Goal: Transaction & Acquisition: Purchase product/service

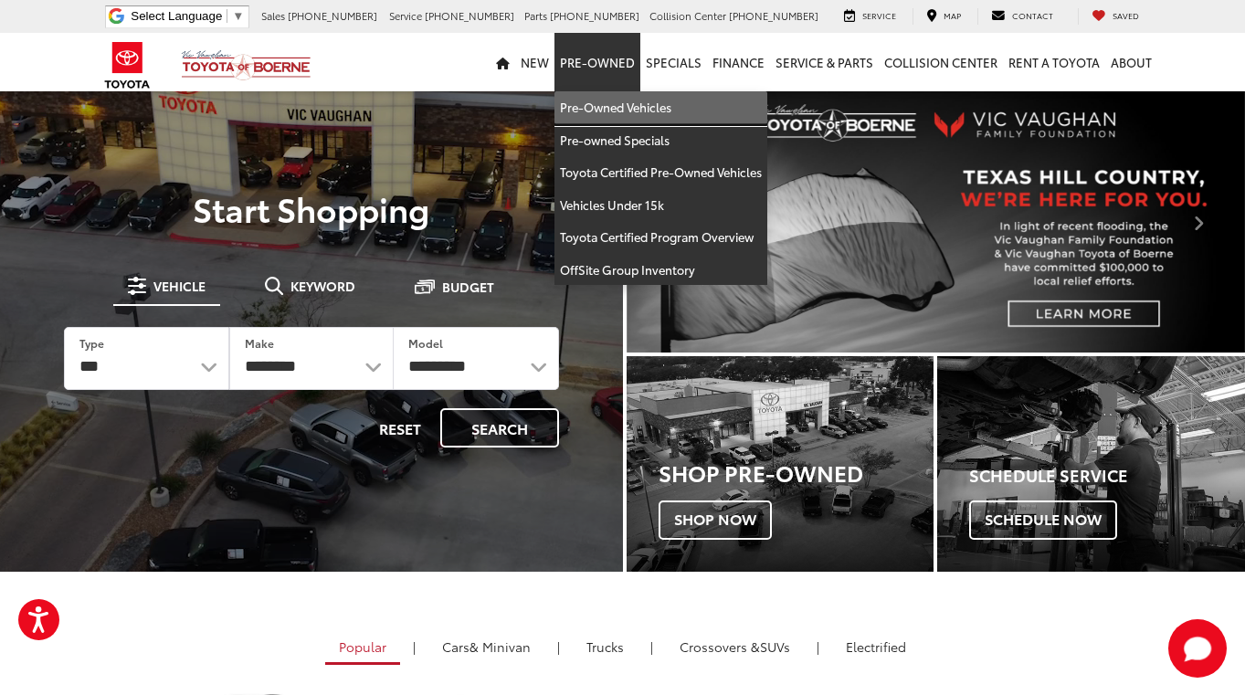
click at [612, 110] on link "Pre-Owned Vehicles" at bounding box center [661, 107] width 213 height 33
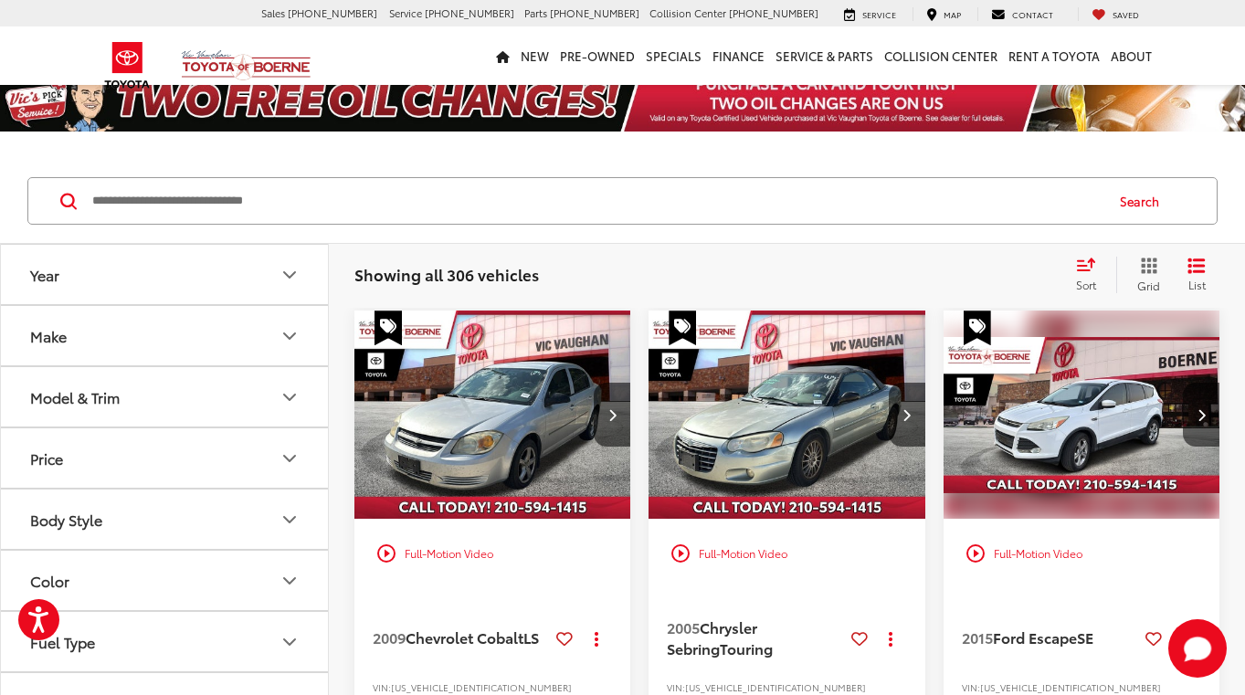
scroll to position [72, 0]
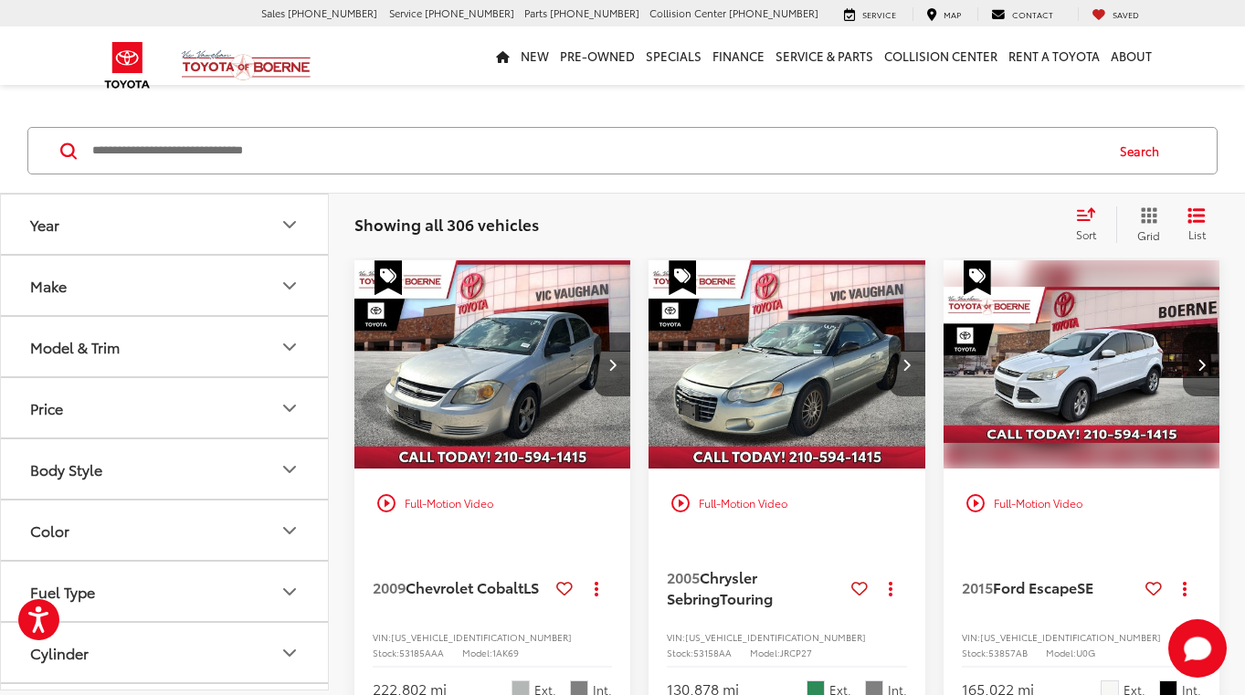
click at [286, 407] on icon "Price" at bounding box center [289, 408] width 11 height 5
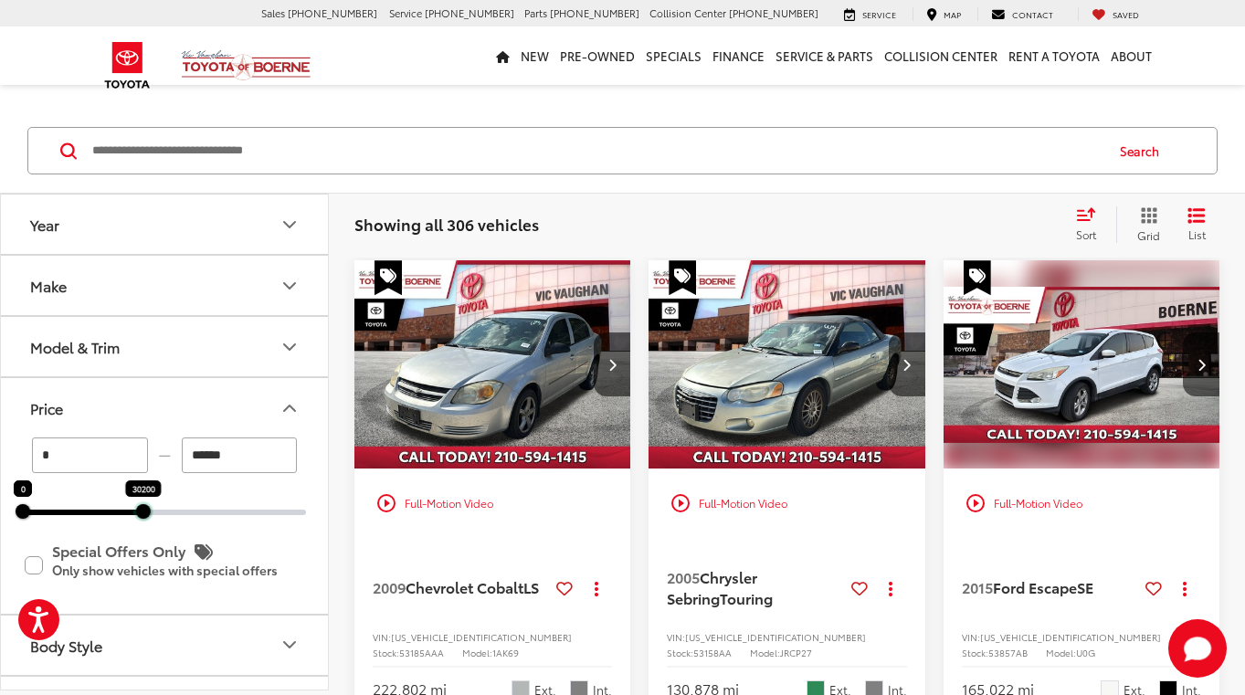
drag, startPoint x: 307, startPoint y: 506, endPoint x: 144, endPoint y: 499, distance: 162.8
click at [144, 504] on div "30200" at bounding box center [143, 511] width 15 height 15
type input "******"
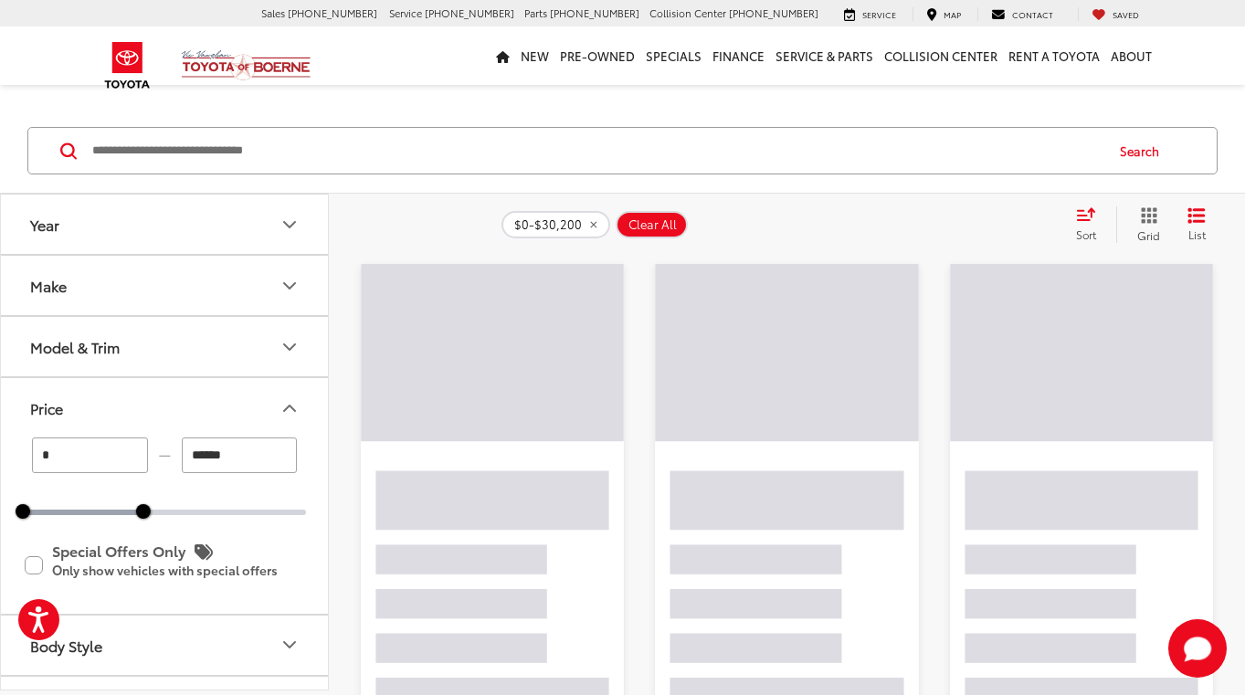
click at [293, 411] on icon "Price" at bounding box center [290, 408] width 22 height 22
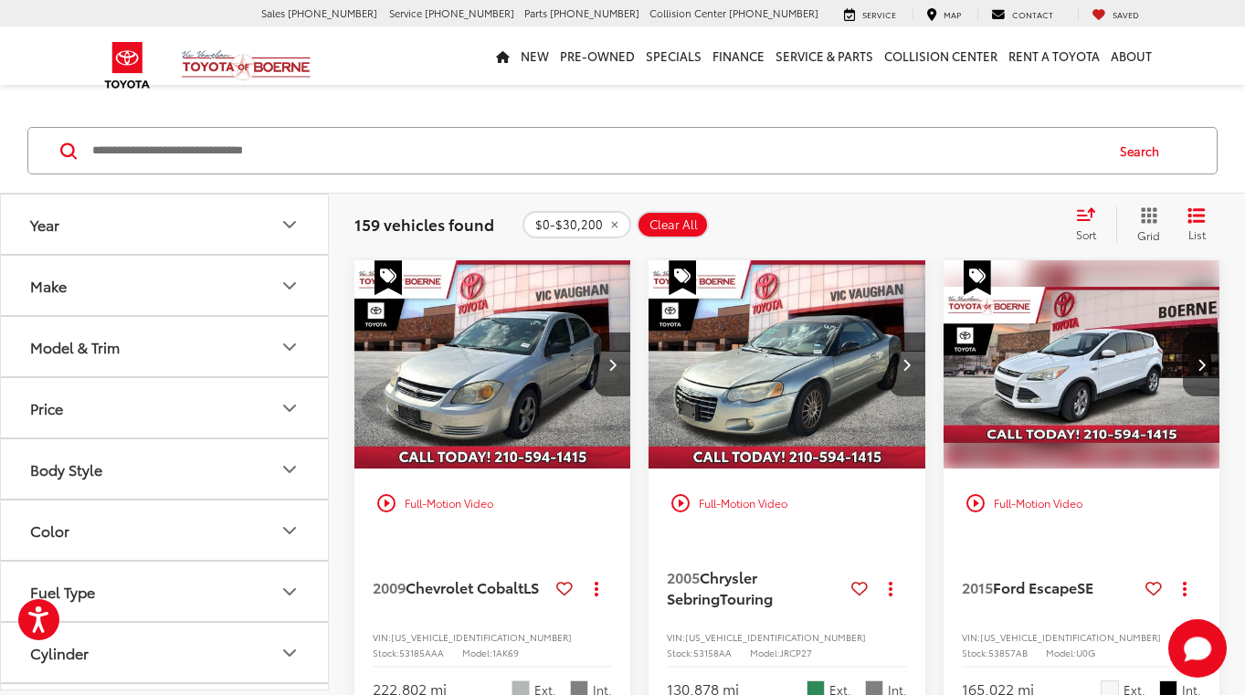
click at [294, 471] on icon "Body Style" at bounding box center [290, 470] width 22 height 22
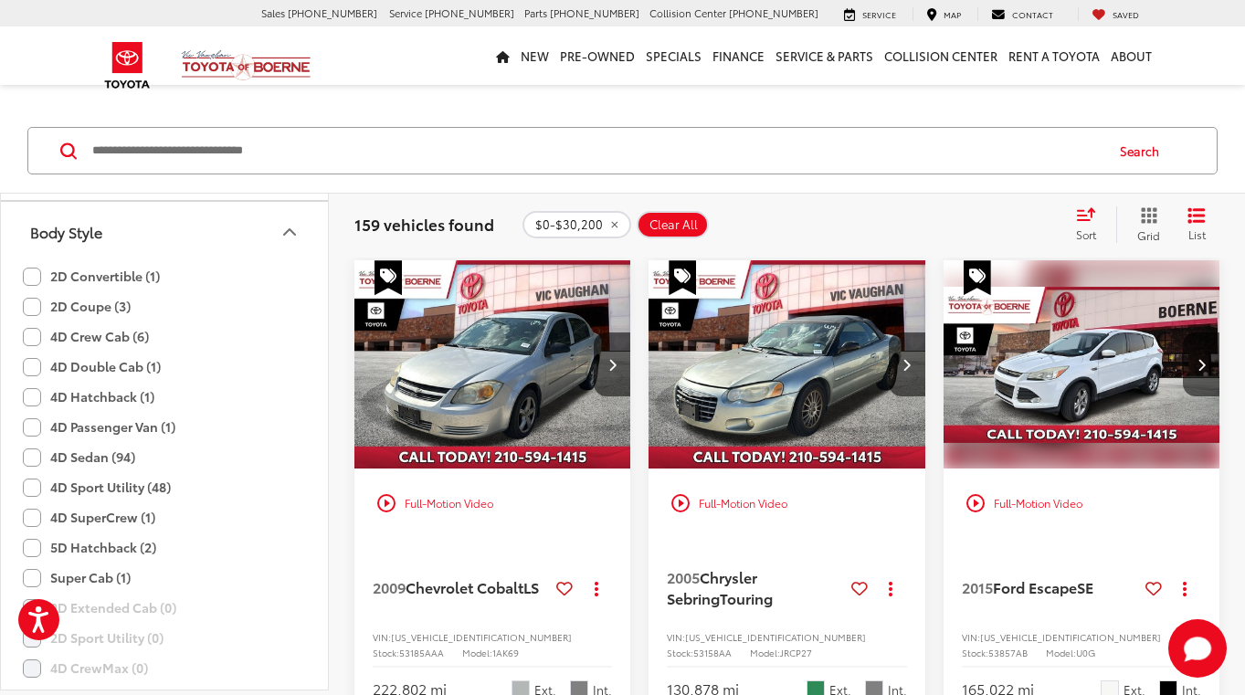
scroll to position [240, 0]
click at [31, 335] on label "4D Crew Cab (6)" at bounding box center [86, 334] width 126 height 30
click at [34, 364] on label "4D Double Cab (1)" at bounding box center [92, 364] width 138 height 30
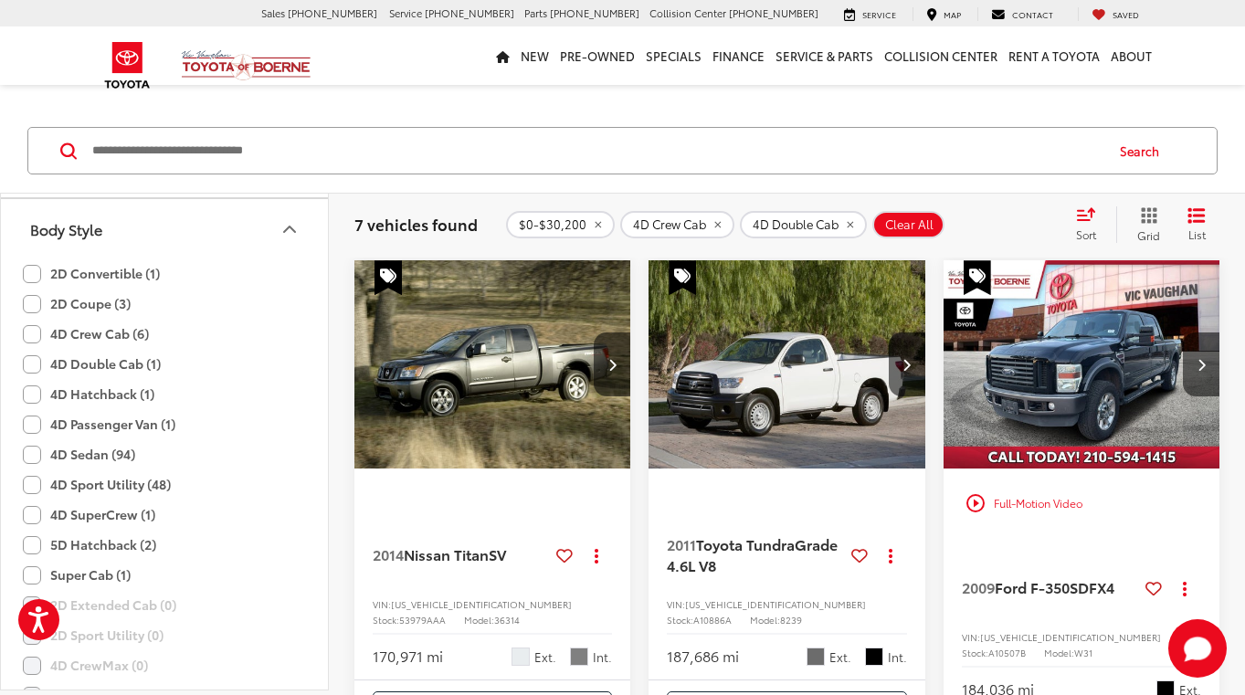
click at [31, 486] on label "4D Sport Utility (48)" at bounding box center [97, 485] width 148 height 30
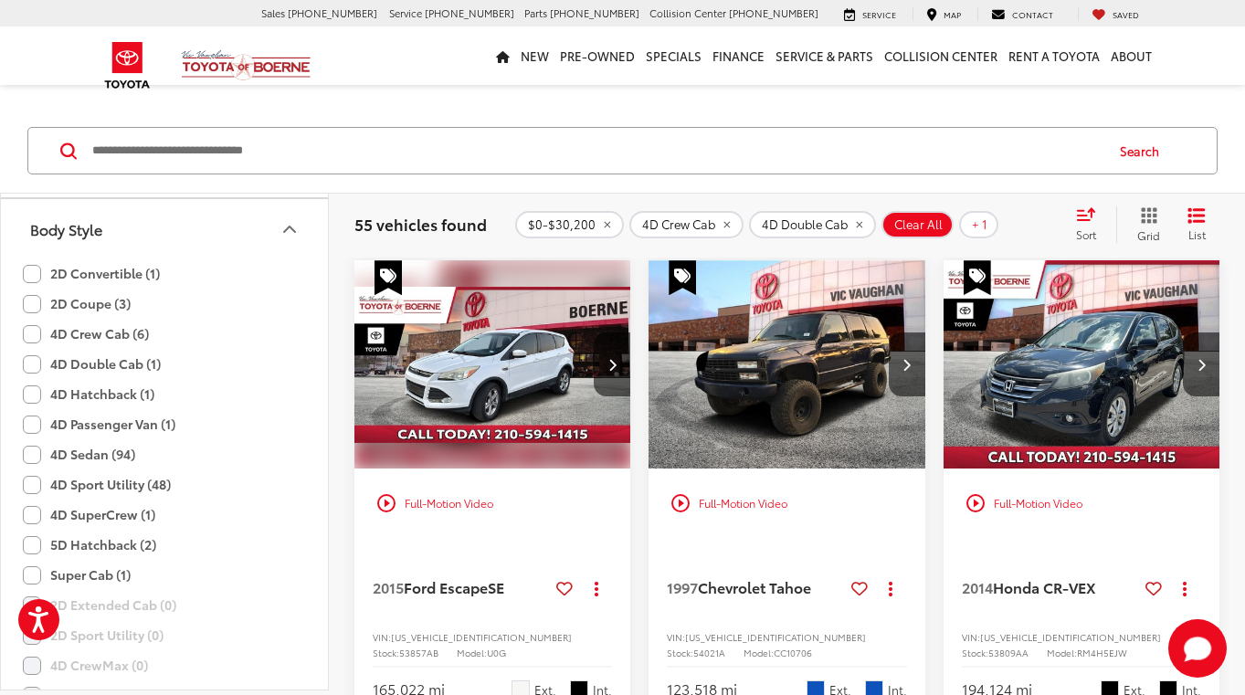
click at [295, 228] on icon "Body Style" at bounding box center [290, 229] width 22 height 22
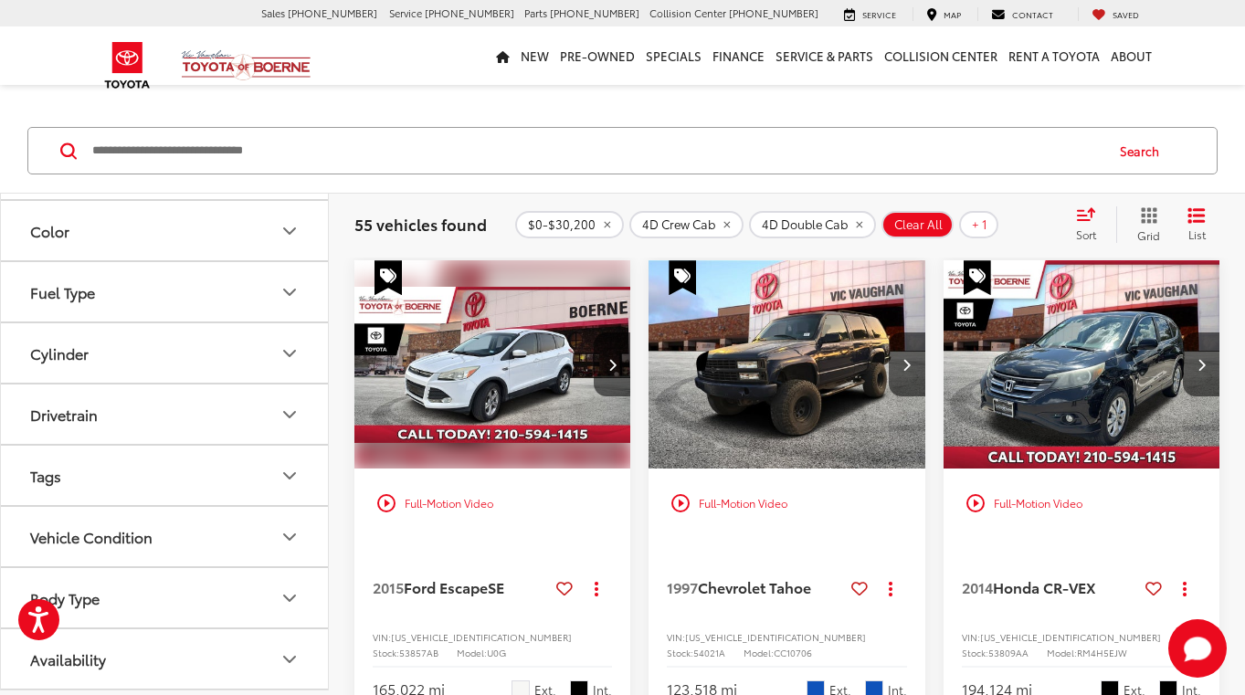
click at [284, 541] on icon "Vehicle Condition" at bounding box center [290, 537] width 22 height 22
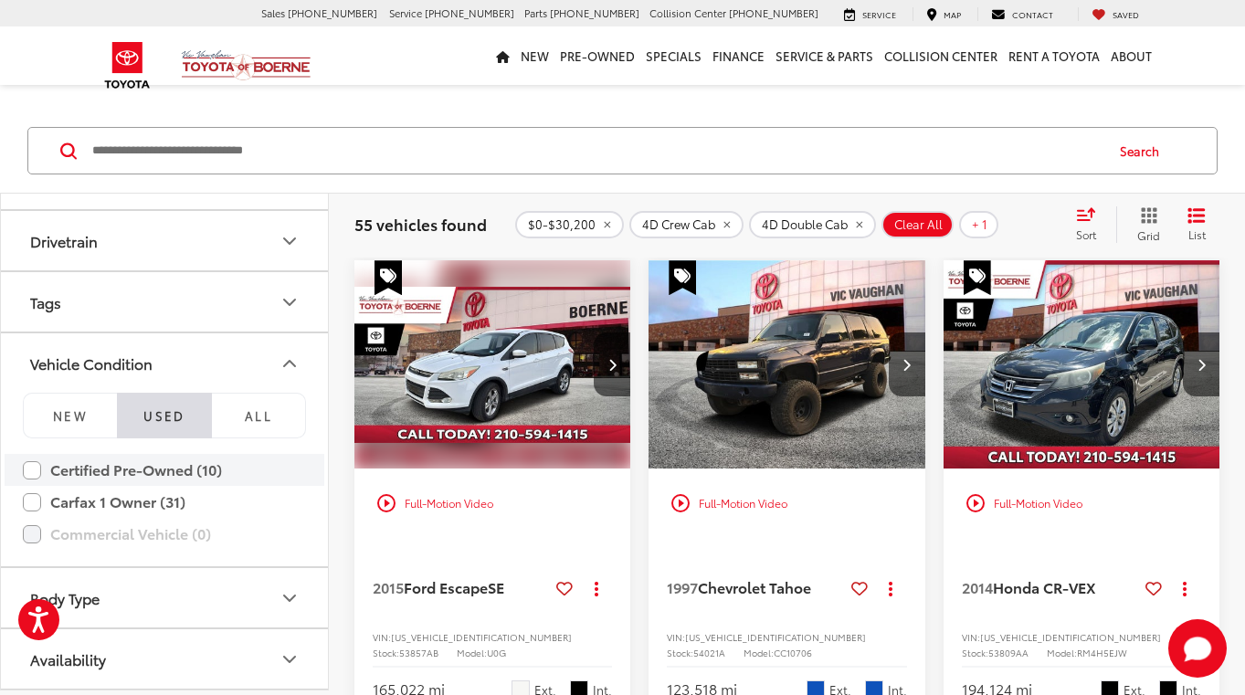
scroll to position [473, 0]
click at [32, 472] on label "Certified Pre-Owned (10)" at bounding box center [164, 470] width 283 height 32
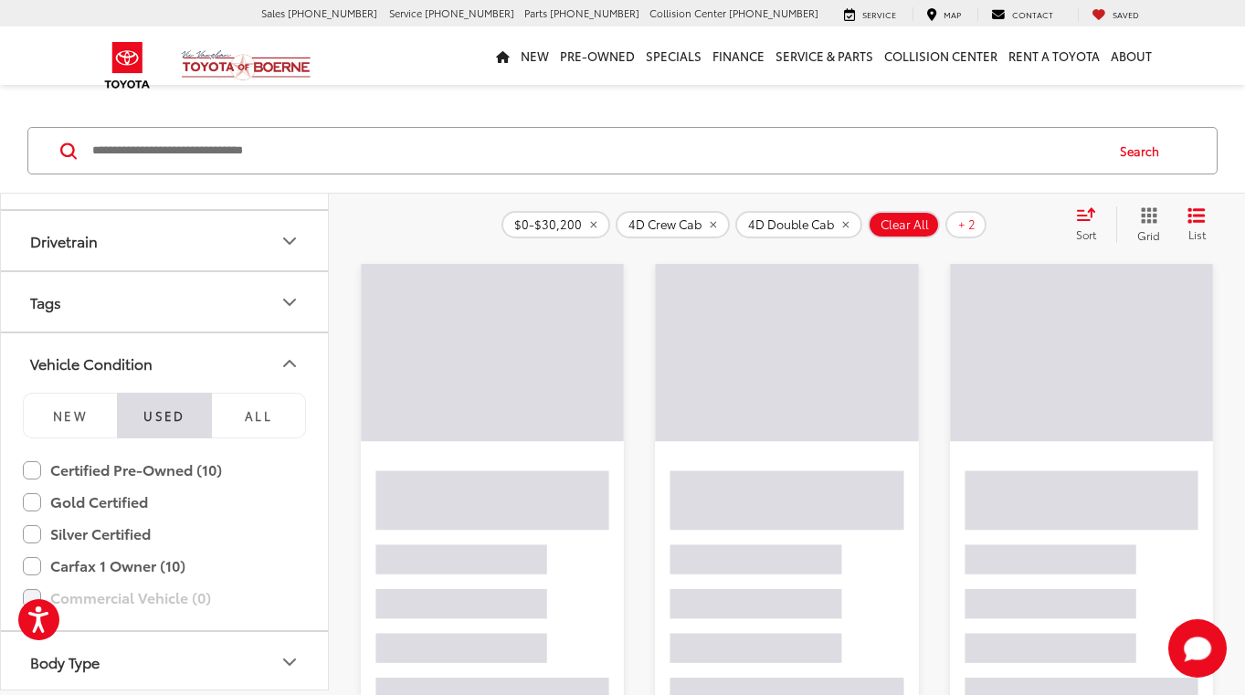
click at [286, 358] on icon "Vehicle Condition" at bounding box center [290, 364] width 22 height 22
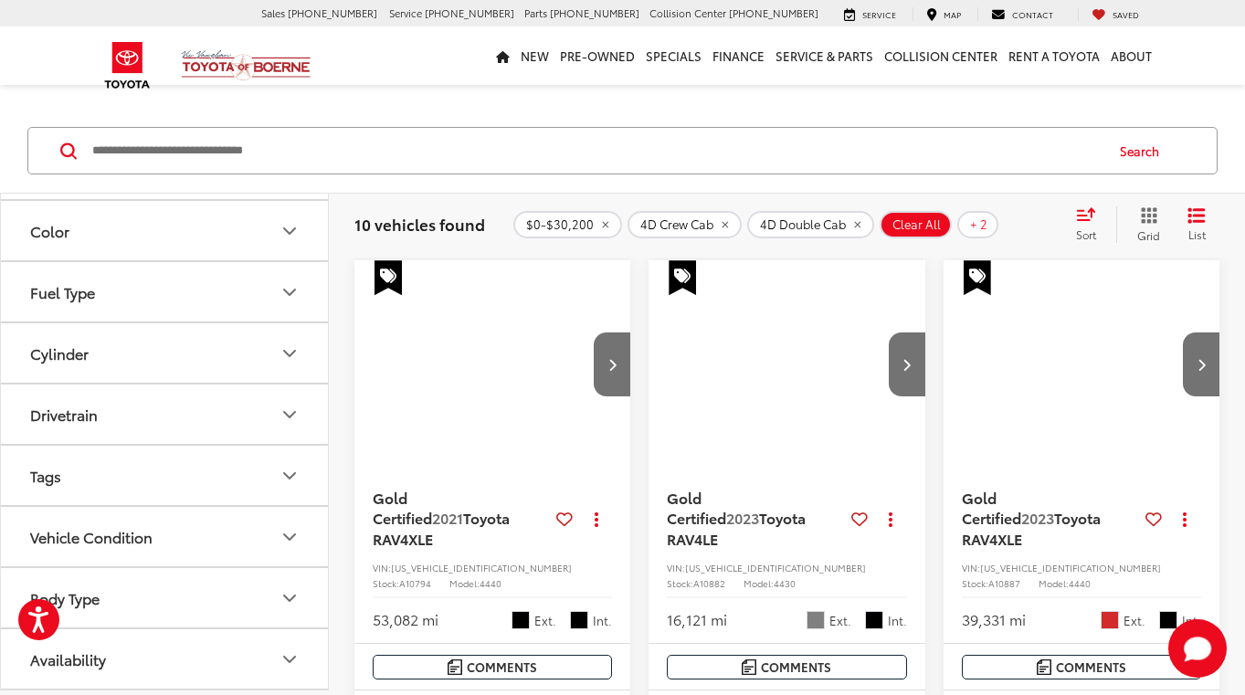
scroll to position [300, 0]
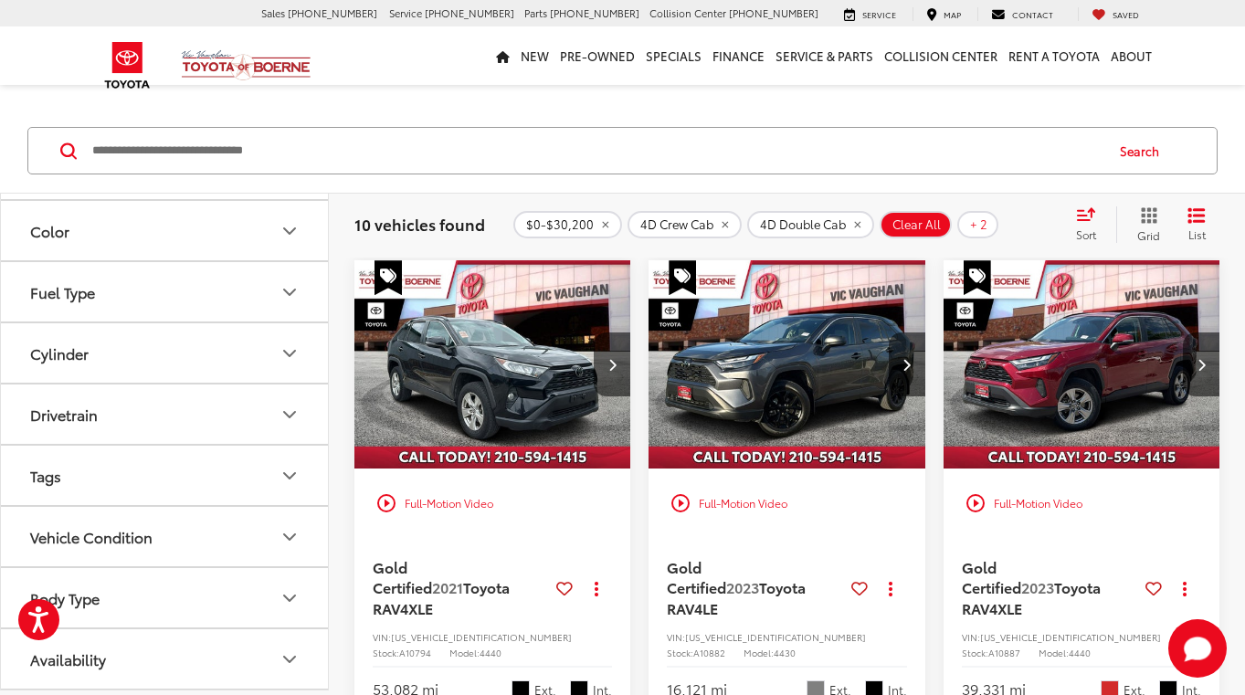
click at [1088, 220] on icon "Select sort value" at bounding box center [1086, 214] width 16 height 11
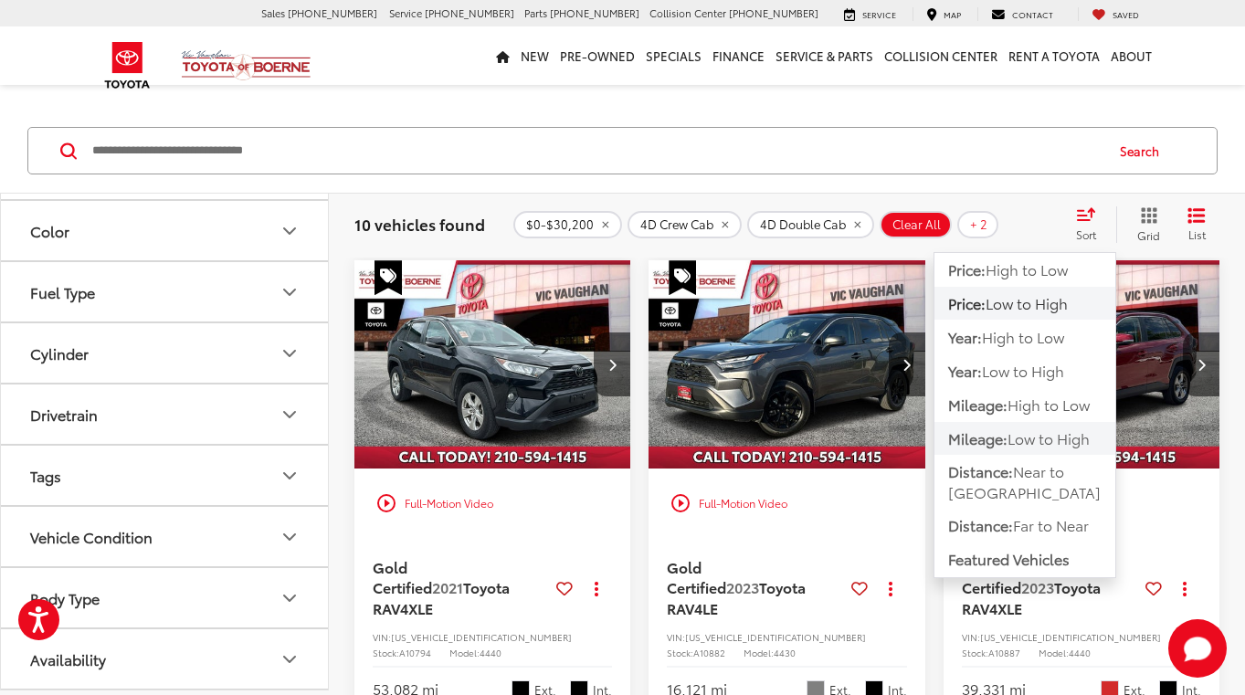
click at [1019, 439] on span "Low to High" at bounding box center [1049, 438] width 82 height 21
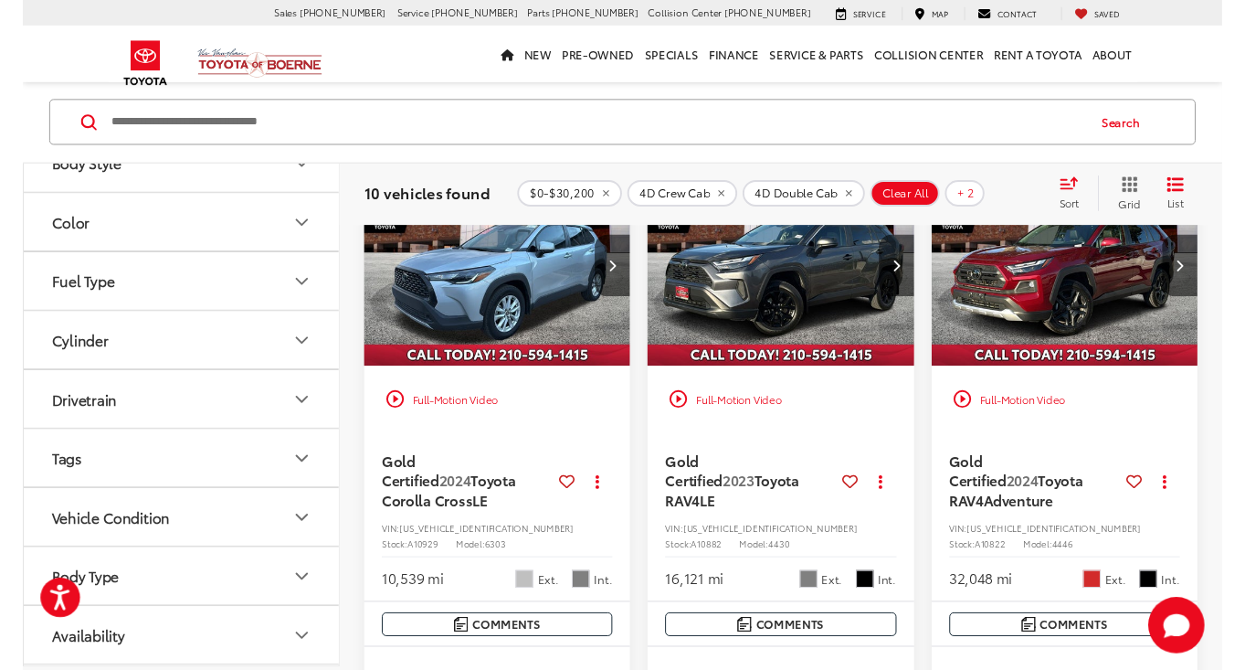
scroll to position [170, 0]
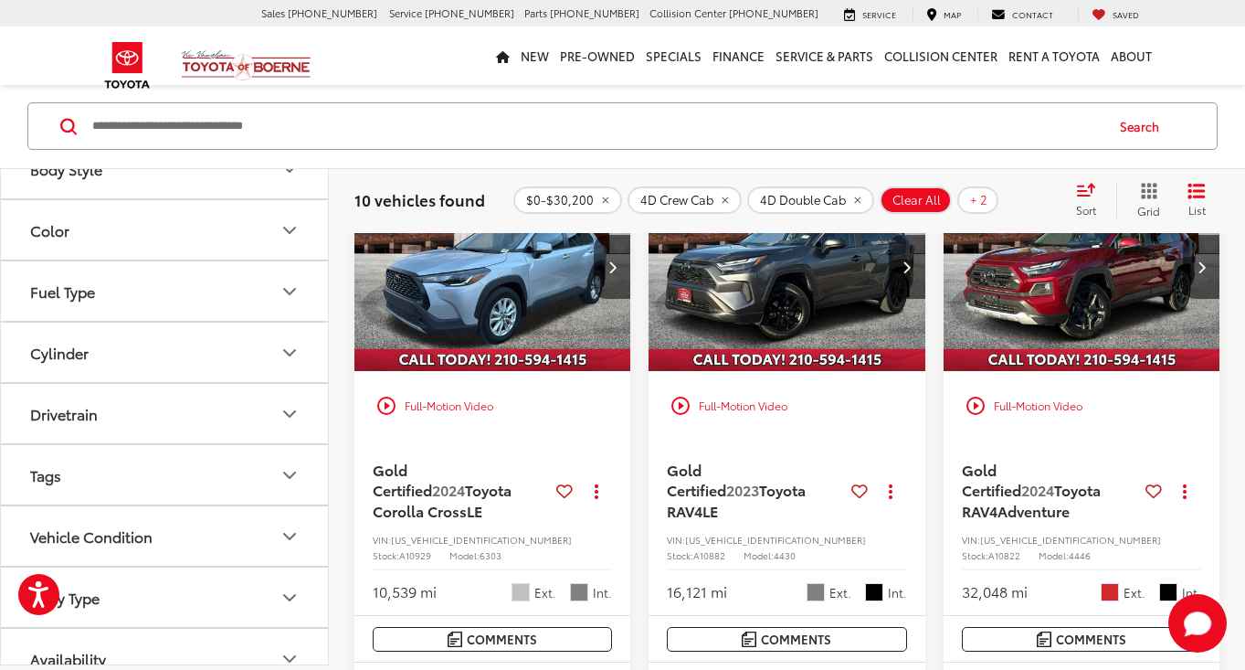
click at [761, 306] on img "2023 Toyota RAV4 LE 0" at bounding box center [787, 267] width 279 height 209
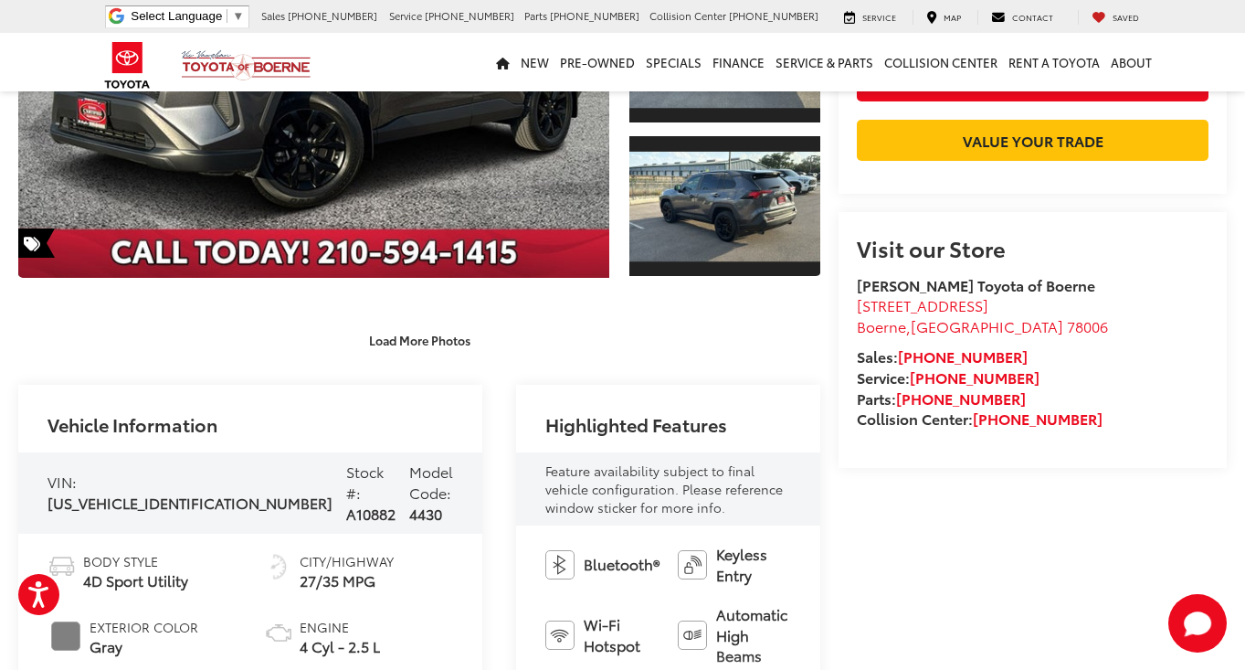
scroll to position [376, 0]
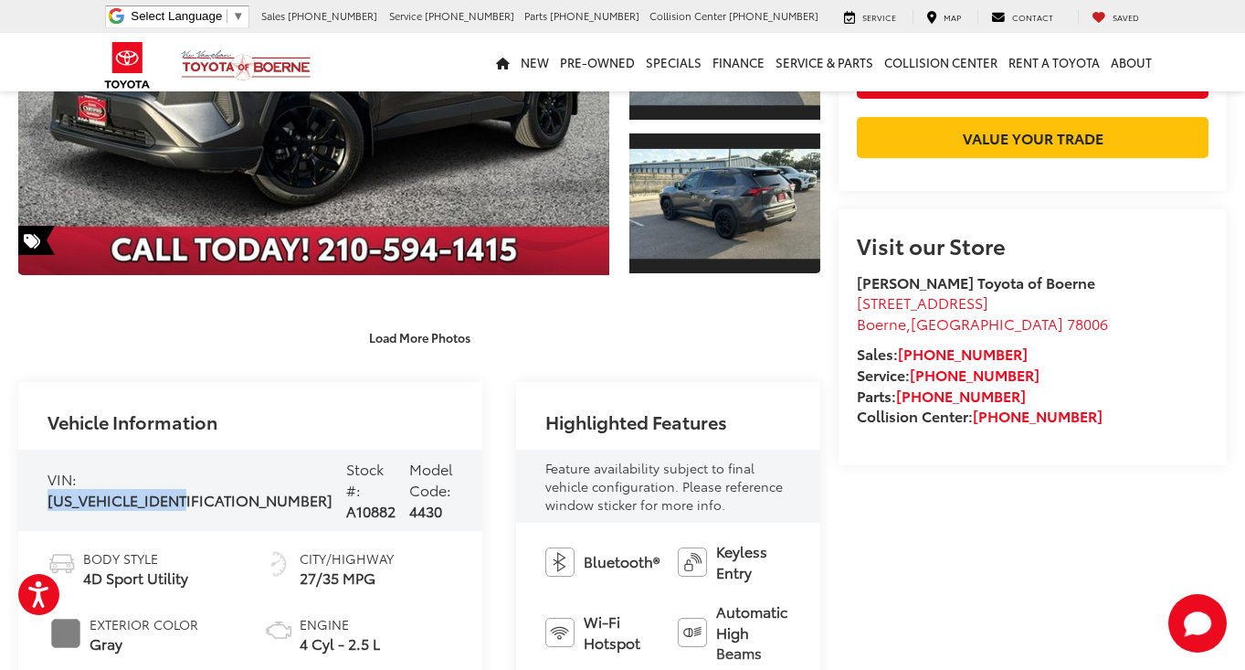
drag, startPoint x: 51, startPoint y: 488, endPoint x: 196, endPoint y: 493, distance: 144.4
click at [196, 493] on span "2T3H1RFV0PC245105" at bounding box center [190, 499] width 285 height 21
copy div "2T3H1RFV0PC245105"
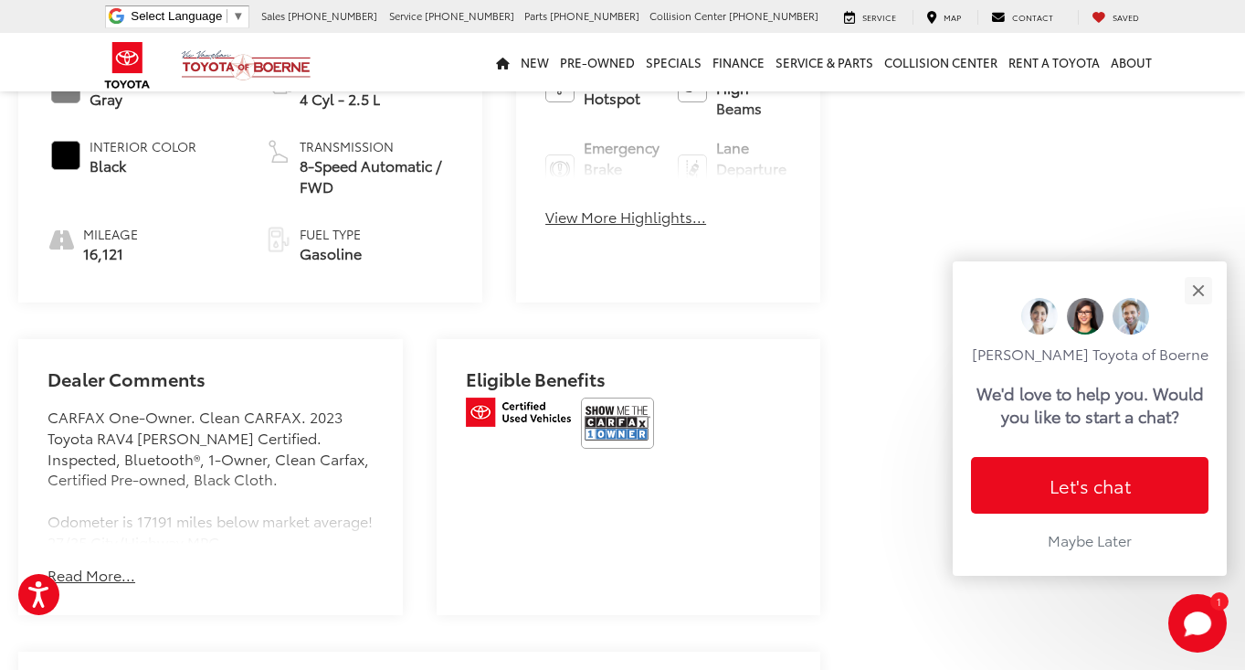
scroll to position [959, 0]
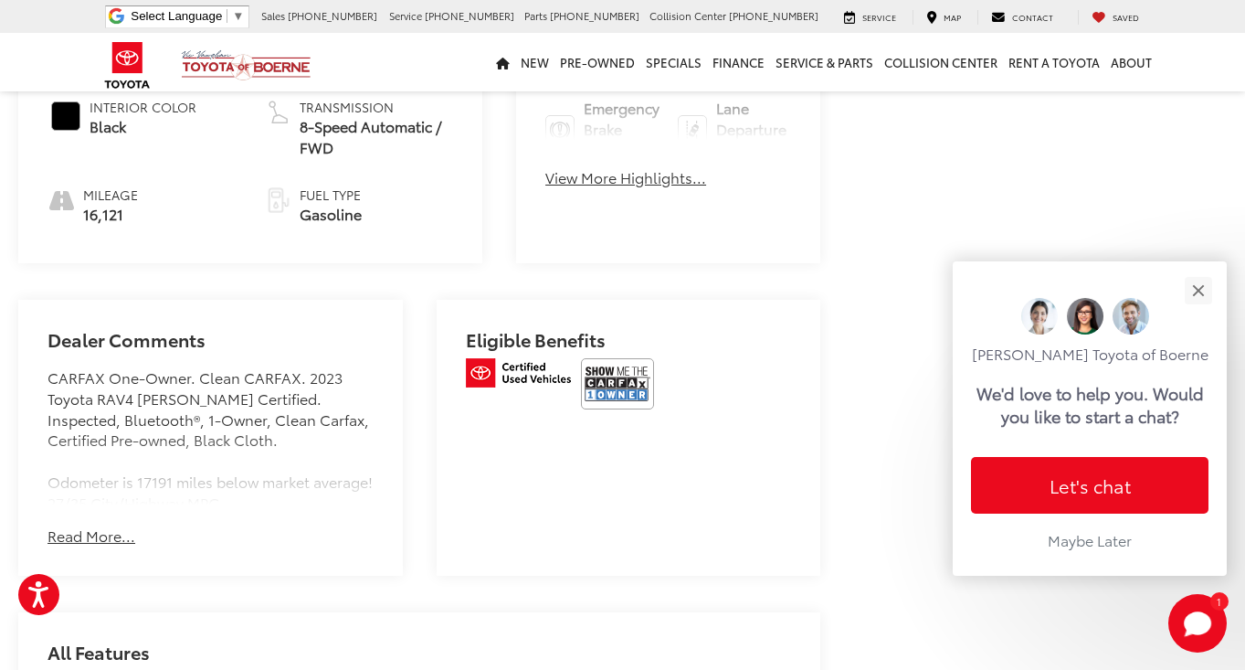
click at [637, 409] on img at bounding box center [617, 383] width 73 height 51
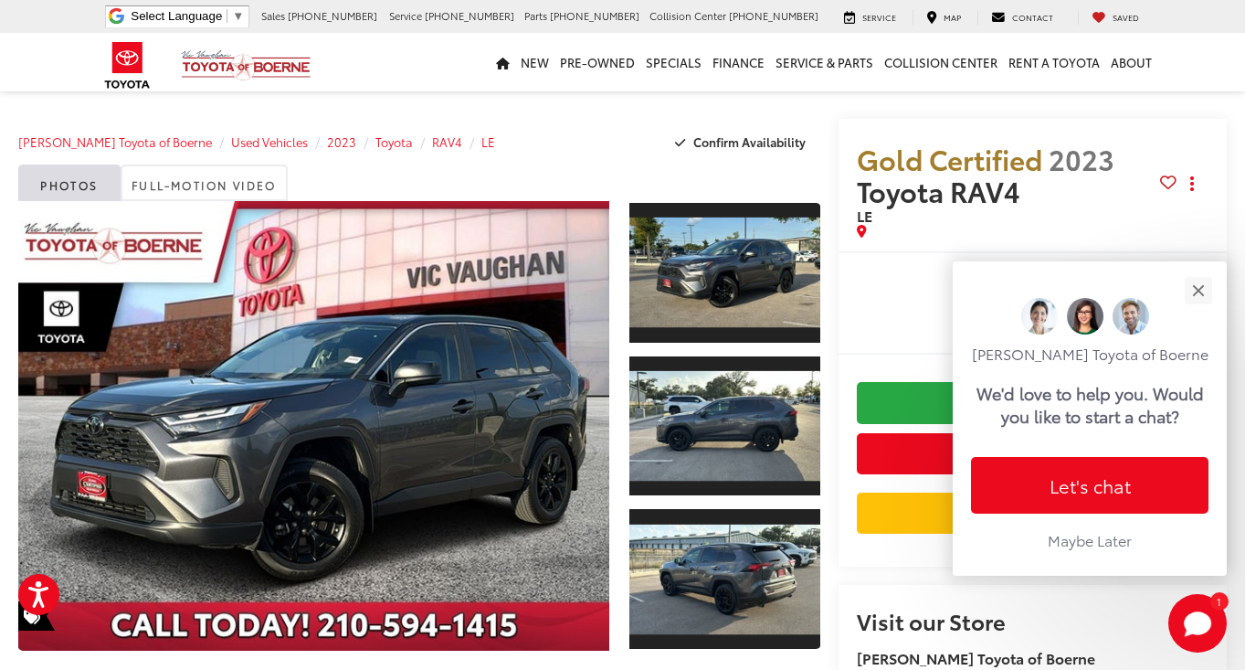
scroll to position [0, 0]
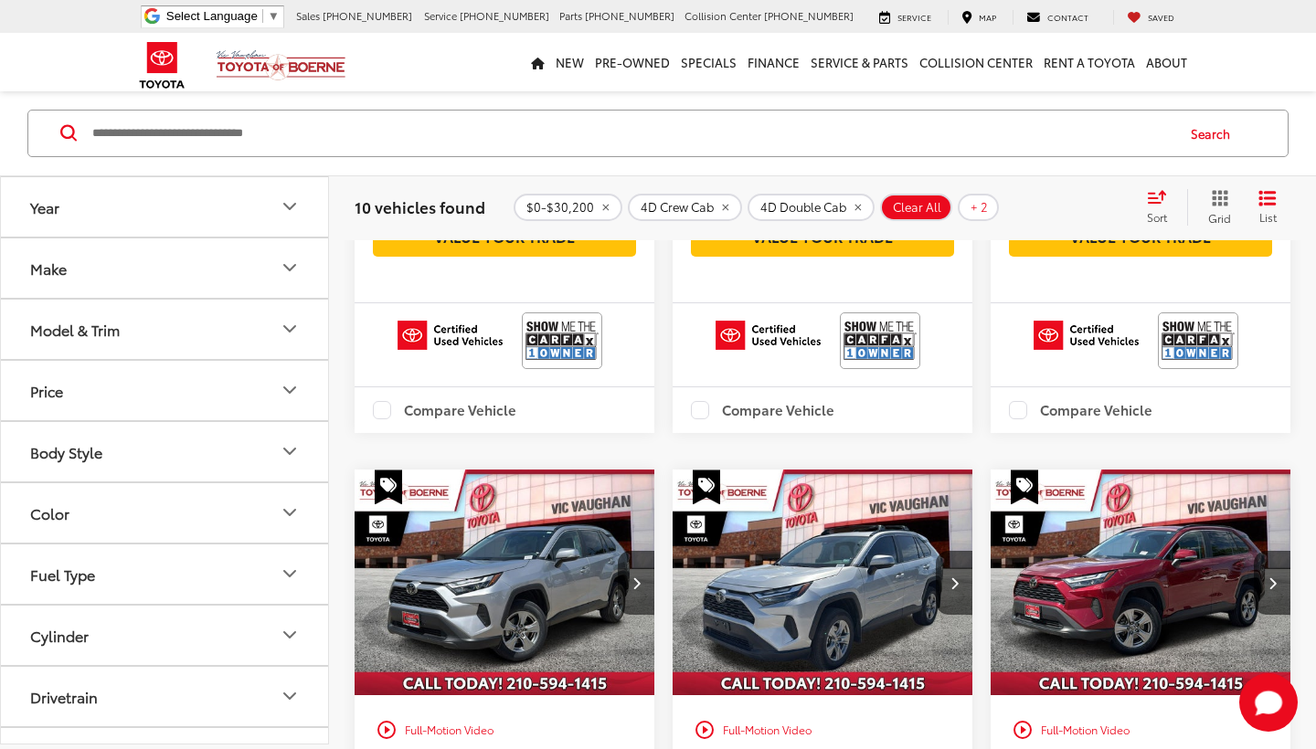
scroll to position [773, 0]
